Goal: Transaction & Acquisition: Download file/media

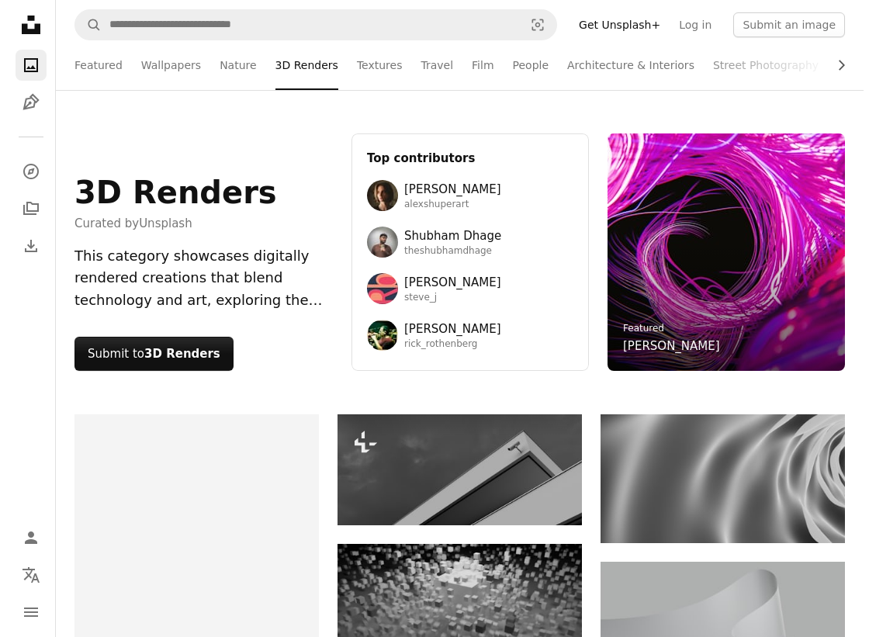
scroll to position [72248, 0]
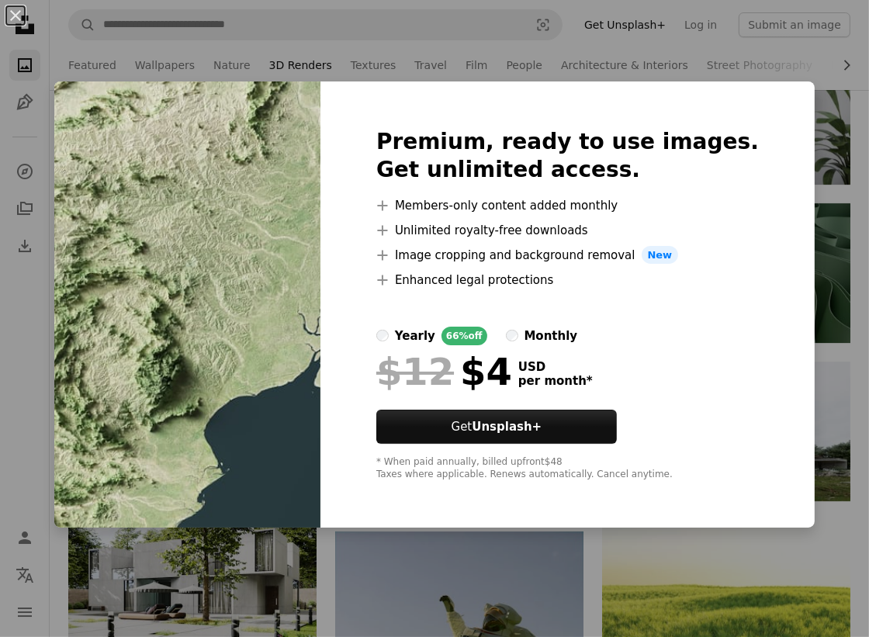
click at [814, 193] on div "An X shape Premium, ready to use images. Get unlimited access. A plus sign Memb…" at bounding box center [434, 318] width 869 height 637
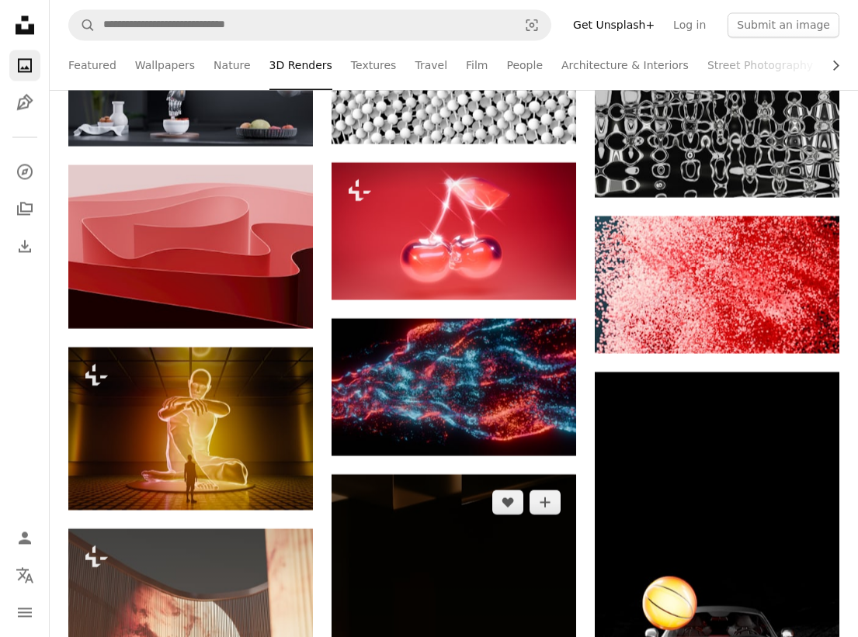
scroll to position [73363, 0]
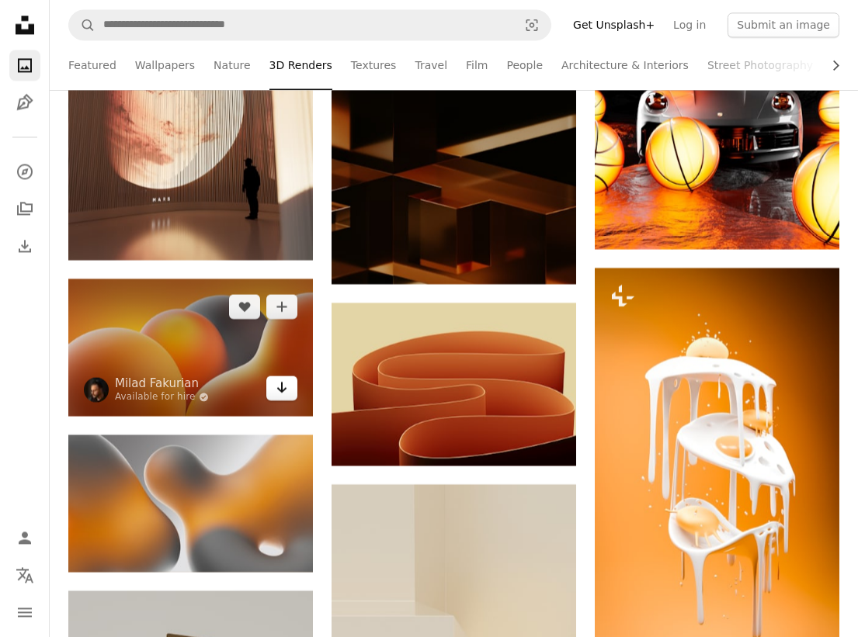
click at [289, 380] on link "Arrow pointing down" at bounding box center [281, 388] width 31 height 25
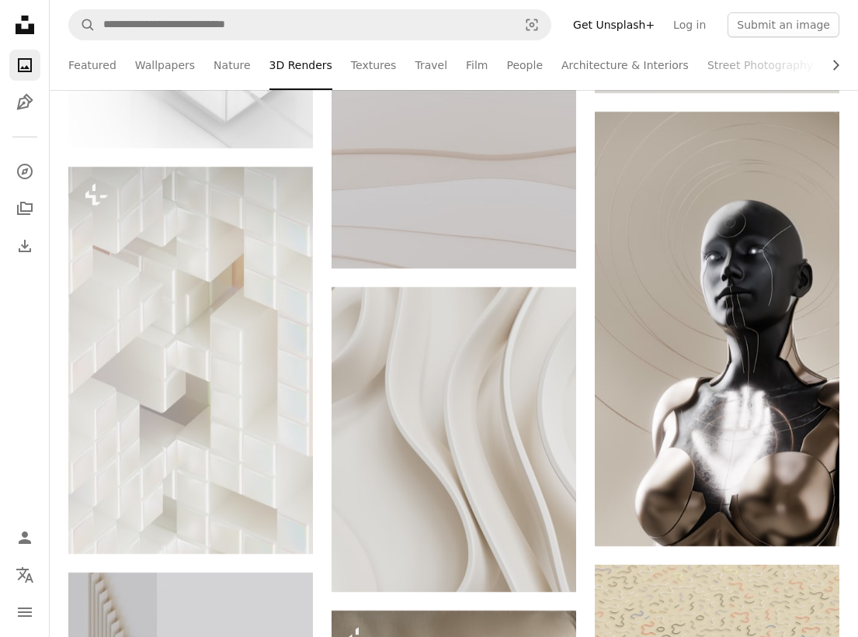
scroll to position [81718, 0]
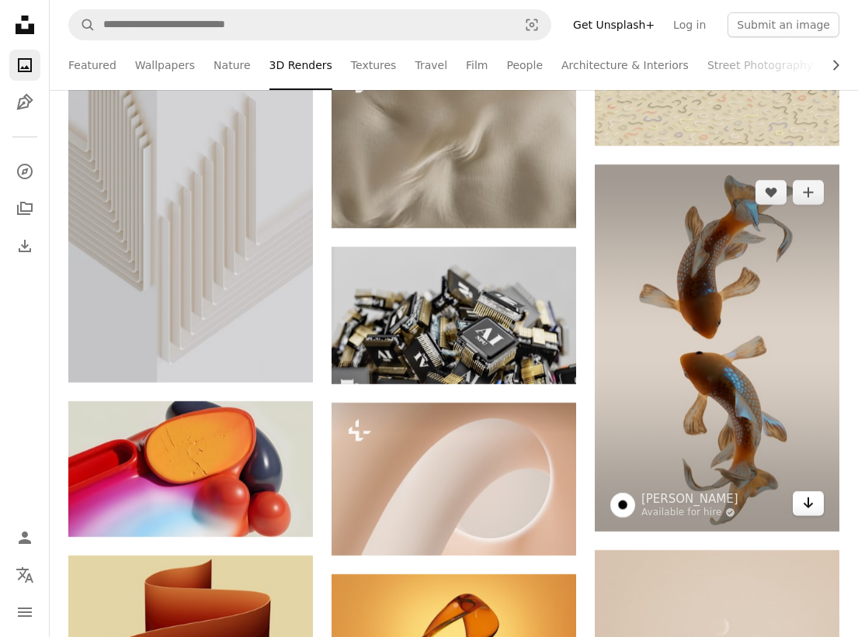
click at [814, 491] on link "Arrow pointing down" at bounding box center [808, 503] width 31 height 25
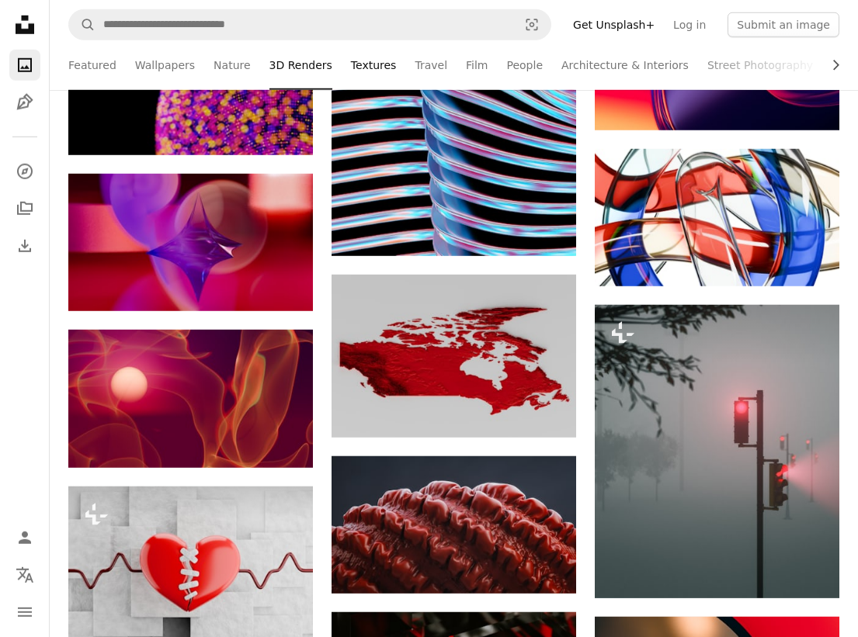
scroll to position [107766, 0]
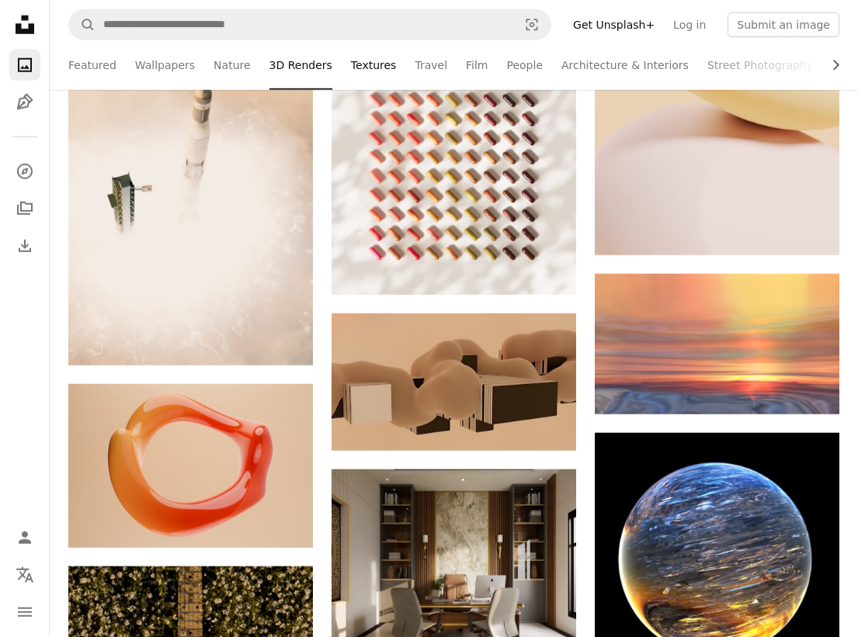
click at [359, 73] on link "Textures" at bounding box center [374, 65] width 46 height 50
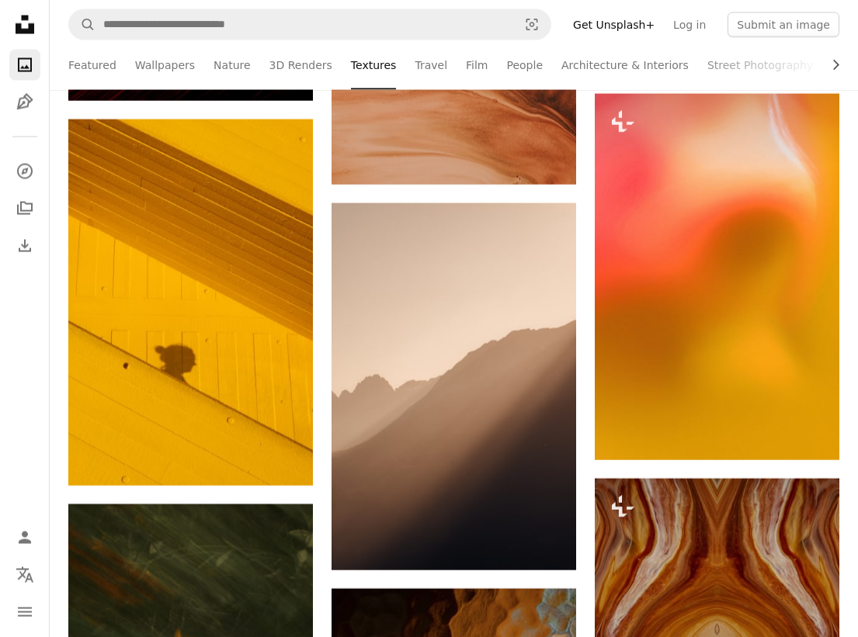
scroll to position [10026, 0]
